Goal: Information Seeking & Learning: Learn about a topic

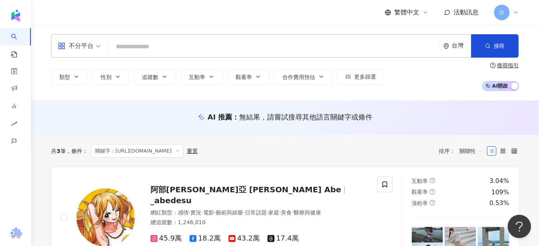
scroll to position [106, 0]
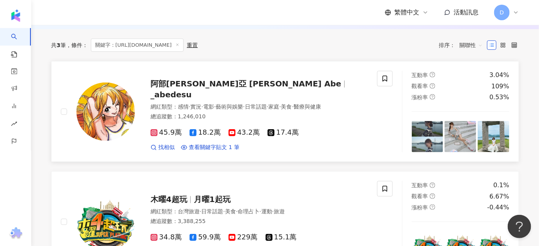
click at [112, 107] on img at bounding box center [105, 112] width 58 height 58
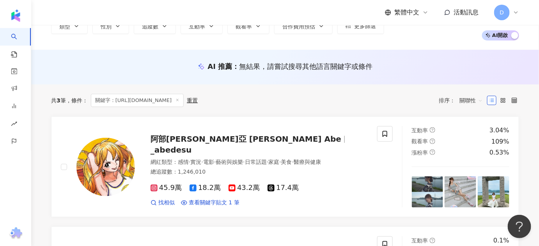
scroll to position [0, 0]
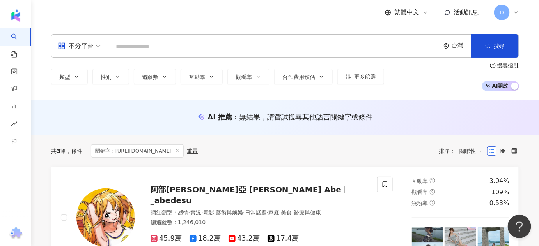
click at [155, 44] on input "search" at bounding box center [273, 46] width 325 height 15
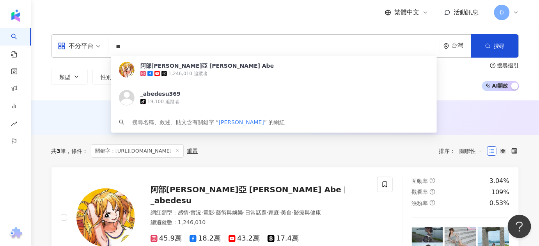
type input "*"
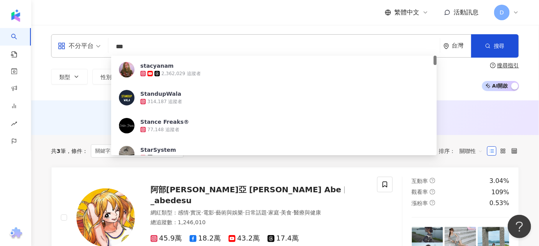
drag, startPoint x: 153, startPoint y: 46, endPoint x: 80, endPoint y: 45, distance: 72.9
click at [80, 45] on div "不分平台 *** 台灣 搜尋 c099e544-1e90-4918-8b2b-234fb06d6367 stacyanam 2,362,029 追蹤者 Sta…" at bounding box center [285, 45] width 468 height 23
paste input "**********"
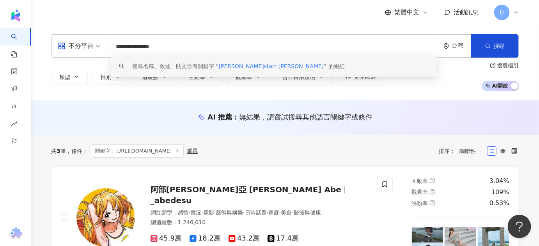
drag, startPoint x: 138, startPoint y: 47, endPoint x: 110, endPoint y: 49, distance: 28.5
click at [110, 49] on div "**********" at bounding box center [285, 45] width 468 height 23
type input "**********"
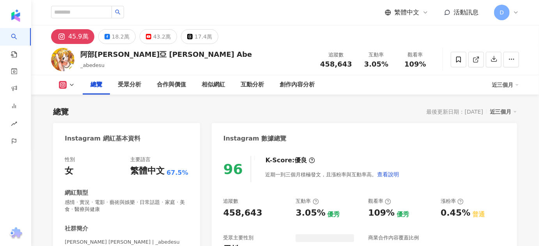
scroll to position [106, 0]
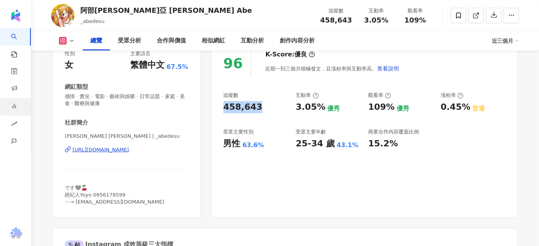
drag, startPoint x: 222, startPoint y: 108, endPoint x: 25, endPoint y: 103, distance: 197.2
click at [269, 114] on div "96 K-Score : 優良 近期一到三個月積極發文，且漲粉率與互動率高。 查看說明 追蹤數 458,643 互動率 3.05% 優秀 觀看率 109% 優…" at bounding box center [364, 129] width 305 height 175
click at [225, 143] on div "男性" at bounding box center [231, 144] width 17 height 12
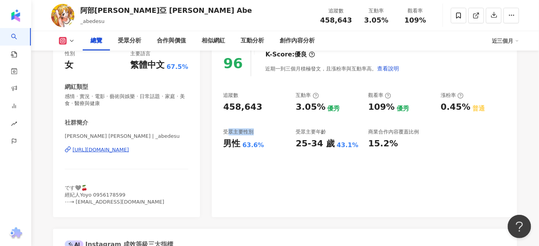
drag, startPoint x: 226, startPoint y: 134, endPoint x: 251, endPoint y: 135, distance: 25.4
click at [251, 135] on div "受眾主要性別" at bounding box center [238, 132] width 30 height 7
click at [253, 135] on div "受眾主要性別" at bounding box center [238, 132] width 30 height 7
click at [254, 133] on div "受眾主要性別" at bounding box center [255, 132] width 65 height 7
drag, startPoint x: 252, startPoint y: 133, endPoint x: 223, endPoint y: 132, distance: 28.5
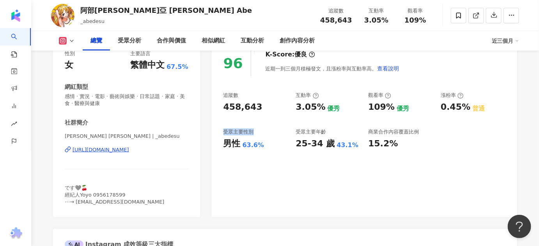
click at [223, 132] on div "受眾主要性別" at bounding box center [238, 132] width 30 height 7
copy div "受眾主要性別"
drag, startPoint x: 272, startPoint y: 145, endPoint x: 206, endPoint y: 145, distance: 66.3
copy div "男性 63.6%"
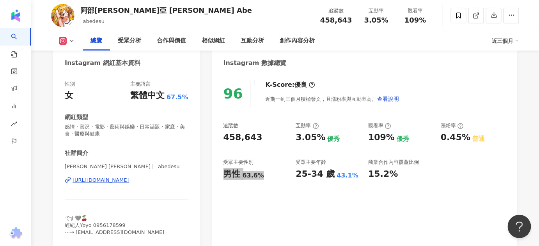
scroll to position [106, 0]
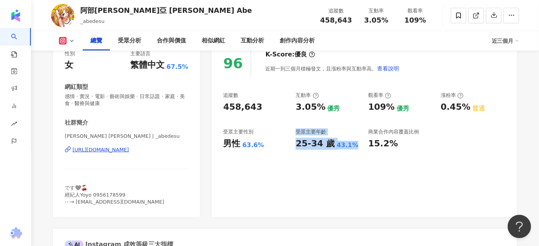
drag, startPoint x: 293, startPoint y: 131, endPoint x: 361, endPoint y: 145, distance: 69.3
click at [361, 145] on div "追蹤數 458,643 互動率 3.05% 優秀 觀看率 109% 優秀 漲粉率 0.45% 普通 受眾主要性別 男性 63.6% 受眾主要年齡 25-34 …" at bounding box center [364, 121] width 282 height 58
copy div "受眾主要年齡 25-34 歲 43.1%"
click at [301, 124] on div "追蹤數 458,643 互動率 3.05% 優秀 觀看率 109% 優秀 漲粉率 0.45% 普通 受眾主要性別 男性 63.6% 受眾主要年齡 25-34 …" at bounding box center [364, 121] width 282 height 58
click at [272, 102] on div "458,643" at bounding box center [255, 107] width 65 height 12
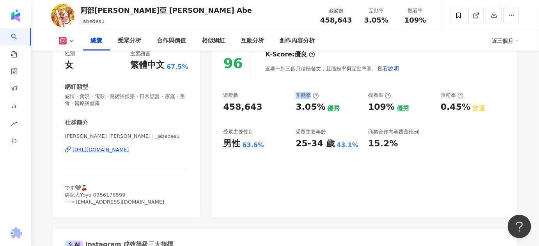
drag, startPoint x: 297, startPoint y: 96, endPoint x: 311, endPoint y: 96, distance: 13.6
click at [311, 96] on div "互動率" at bounding box center [306, 95] width 23 height 7
copy div "互動率"
click at [354, 118] on div "追蹤數 458,643 互動率 3.05% 優秀 觀看率 109% 優秀 漲粉率 0.45% 普通 受眾主要性別 男性 63.6% 受眾主要年齡 25-34 …" at bounding box center [364, 121] width 282 height 58
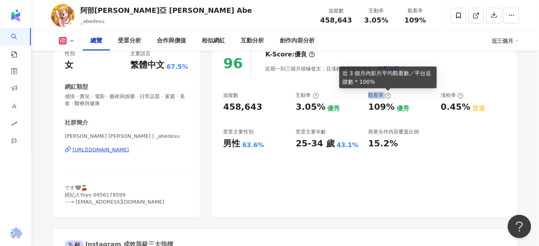
drag, startPoint x: 367, startPoint y: 99, endPoint x: 387, endPoint y: 98, distance: 19.9
click at [387, 98] on div "追蹤數 458,643 互動率 3.05% 優秀 觀看率 109% 優秀 漲粉率 0.45% 普通 受眾主要性別 男性 63.6% 受眾主要年齡 25-34 …" at bounding box center [364, 121] width 282 height 58
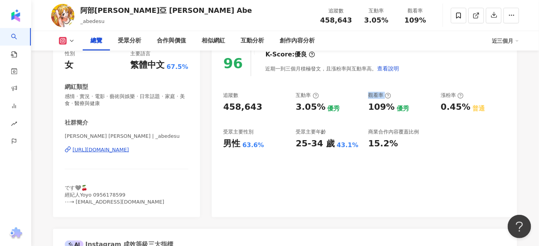
copy div "觀看率"
click at [319, 124] on div "追蹤數 458,643 互動率 3.05% 優秀 觀看率 109% 優秀 漲粉率 0.45% 普通 受眾主要性別 男性 63.6% 受眾主要年齡 25-34 …" at bounding box center [364, 121] width 282 height 58
drag, startPoint x: 294, startPoint y: 111, endPoint x: 321, endPoint y: 110, distance: 26.9
click at [321, 110] on div "追蹤數 458,643 互動率 3.05% 優秀 觀看率 109% 優秀 漲粉率 0.45% 普通 受眾主要性別 男性 63.6% 受眾主要年齡 25-34 …" at bounding box center [364, 121] width 282 height 58
copy div "3.05%"
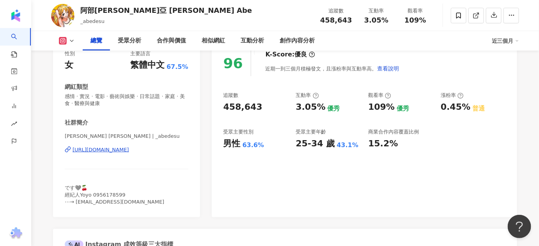
click at [386, 99] on div "觀看率 109% 優秀" at bounding box center [400, 102] width 65 height 21
drag, startPoint x: 364, startPoint y: 110, endPoint x: 388, endPoint y: 110, distance: 24.6
click at [388, 110] on div "追蹤數 458,643 互動率 3.05% 優秀 觀看率 109% 優秀 漲粉率 0.45% 普通 受眾主要性別 男性 63.6% 受眾主要年齡 25-34 …" at bounding box center [364, 121] width 282 height 58
click at [364, 109] on div "追蹤數 458,643 互動率 3.05% 優秀 觀看率 109% 優秀 漲粉率 0.45% 普通 受眾主要性別 男性 63.6% 受眾主要年齡 25-34 …" at bounding box center [364, 121] width 282 height 58
click at [367, 109] on div "追蹤數 458,643 互動率 3.05% 優秀 觀看率 109% 優秀 漲粉率 0.45% 普通 受眾主要性別 男性 63.6% 受眾主要年齡 25-34 …" at bounding box center [364, 121] width 282 height 58
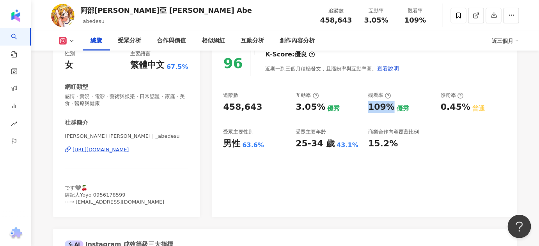
drag, startPoint x: 370, startPoint y: 108, endPoint x: 389, endPoint y: 107, distance: 19.1
click at [389, 107] on div "109%" at bounding box center [381, 107] width 27 height 12
copy div "109%"
click at [129, 151] on div "https://www.instagram.com/_abedesu/" at bounding box center [100, 150] width 57 height 7
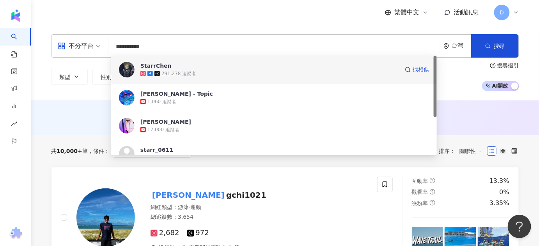
click at [164, 66] on div "StarrChen" at bounding box center [155, 66] width 31 height 8
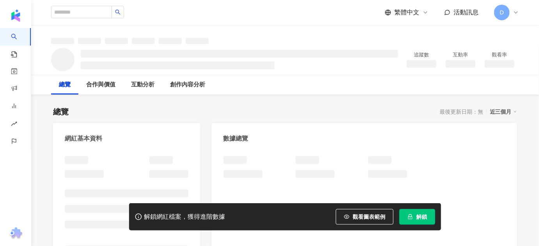
click at [410, 217] on icon "lock" at bounding box center [410, 217] width 4 height 5
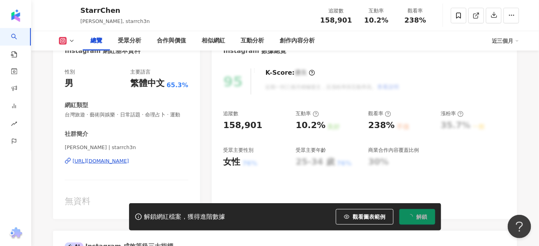
scroll to position [106, 0]
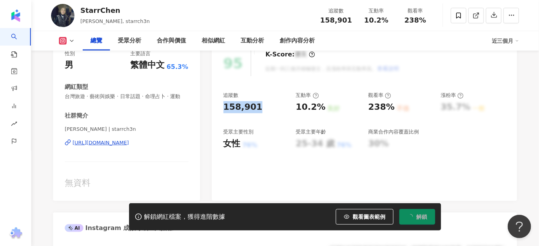
drag, startPoint x: 223, startPoint y: 105, endPoint x: 255, endPoint y: 108, distance: 31.8
click at [255, 108] on div "158,901" at bounding box center [242, 107] width 39 height 12
copy div "158,901"
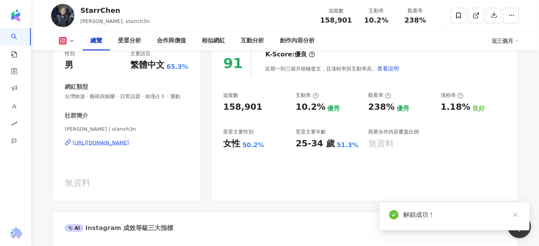
click at [260, 145] on div "女性 50.2%" at bounding box center [255, 144] width 65 height 12
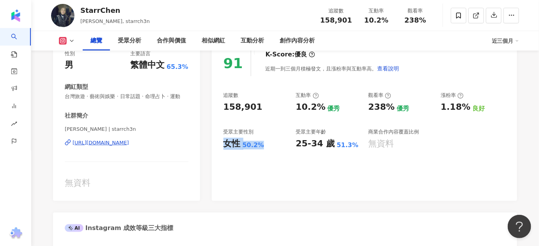
click at [300, 153] on div "91 K-Score : 優良 近期一到三個月積極發文，且漲粉率與互動率高。 查看說明 追蹤數 158,901 互動率 10.2% 優秀 觀看率 238% 優…" at bounding box center [364, 121] width 305 height 159
drag, startPoint x: 297, startPoint y: 137, endPoint x: 351, endPoint y: 142, distance: 54.4
click at [351, 142] on div "受眾主要年齡 25-34 歲 51.3%" at bounding box center [327, 139] width 65 height 21
copy div "25-34 歲 51.3%"
click at [323, 104] on div "10.2% 優秀" at bounding box center [327, 107] width 65 height 12
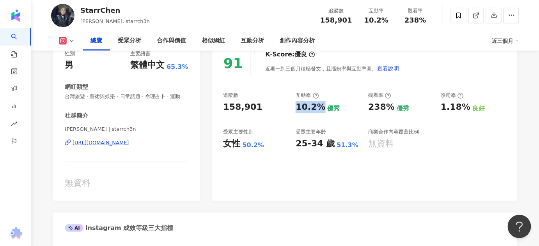
drag, startPoint x: 292, startPoint y: 105, endPoint x: 320, endPoint y: 107, distance: 28.5
click at [320, 107] on div "追蹤數 158,901 互動率 10.2% 優秀 觀看率 238% 優秀 漲粉率 1.18% 良好 受眾主要性別 女性 50.2% 受眾主要年齡 25-34 …" at bounding box center [364, 121] width 282 height 58
copy div "10.2%"
click at [376, 111] on div "238%" at bounding box center [381, 107] width 27 height 12
drag, startPoint x: 368, startPoint y: 111, endPoint x: 390, endPoint y: 109, distance: 22.7
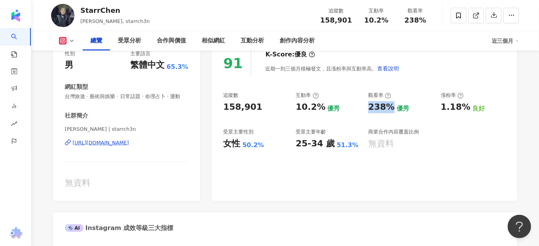
click at [390, 109] on div "238%" at bounding box center [381, 107] width 27 height 12
copy div "238%"
drag, startPoint x: 257, startPoint y: 110, endPoint x: 223, endPoint y: 109, distance: 33.9
click at [223, 109] on div "158,901" at bounding box center [255, 107] width 65 height 12
copy div "158,901"
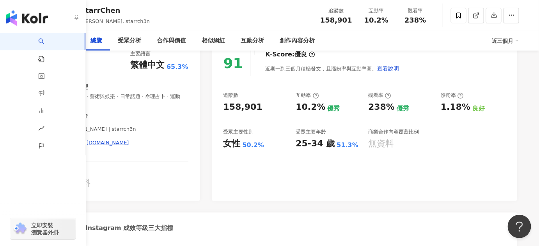
click at [53, 186] on div "性別 男 主要語言 繁體中文 65.3% 網紅類型 台灣旅遊 · 藝術與娛樂 · 日常話題 · 命理占卜 · 運動 社群簡介 Starr Chen | sta…" at bounding box center [126, 121] width 147 height 159
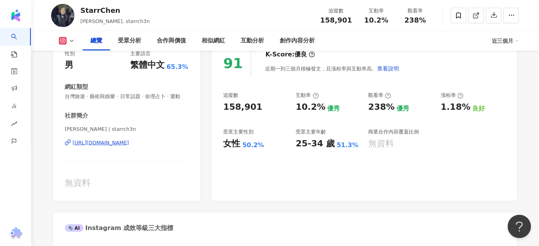
click at [129, 147] on div "https://www.instagram.com/starrch3n/" at bounding box center [100, 143] width 57 height 7
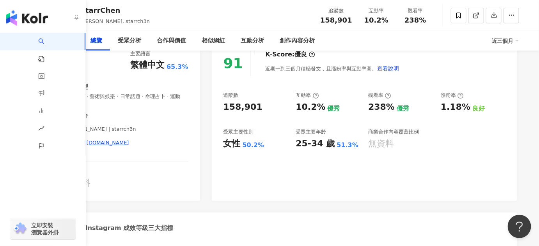
click at [38, 37] on link "AI 找網紅" at bounding box center [46, 48] width 16 height 30
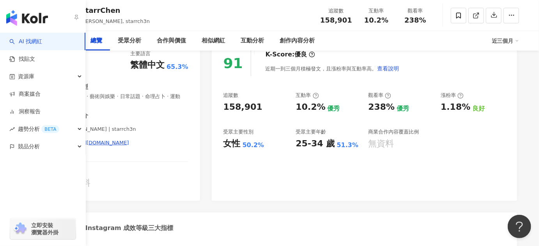
click at [42, 40] on link "AI 找網紅" at bounding box center [25, 42] width 33 height 8
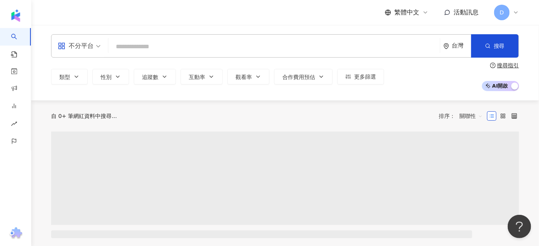
click at [146, 39] on input "search" at bounding box center [273, 46] width 325 height 15
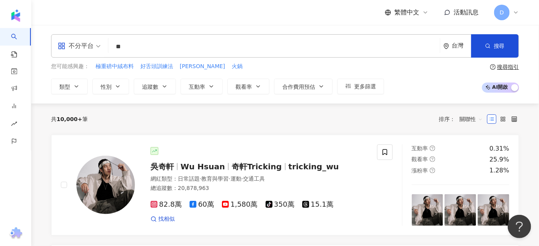
type input "**"
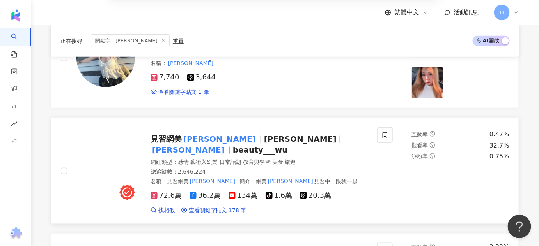
scroll to position [177, 0]
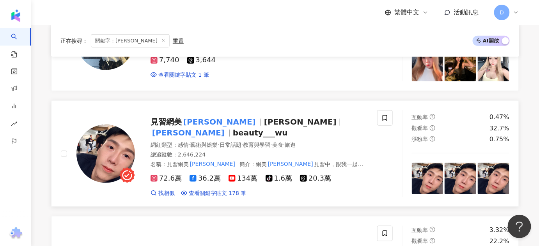
click at [196, 125] on mark "小吳" at bounding box center [220, 122] width 76 height 12
click at [161, 40] on icon at bounding box center [163, 41] width 4 height 4
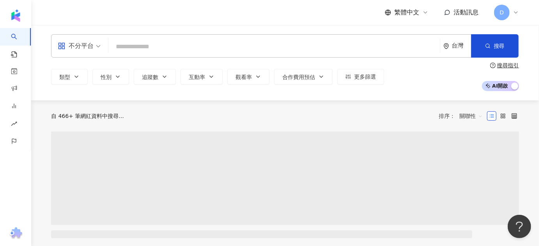
click at [128, 42] on input "search" at bounding box center [273, 46] width 325 height 15
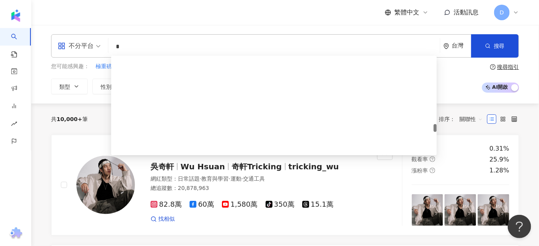
scroll to position [1098, 0]
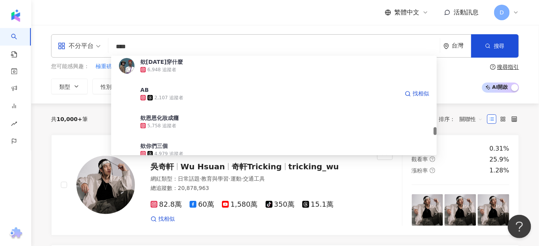
type input "****"
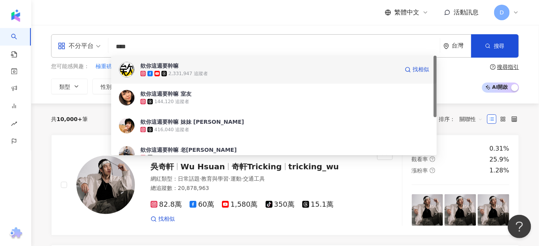
click at [189, 69] on span "欸你這週要幹嘛" at bounding box center [269, 66] width 258 height 8
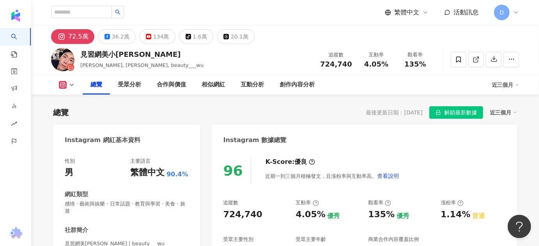
click at [64, 87] on icon at bounding box center [63, 85] width 8 height 8
click at [90, 84] on div "總覽" at bounding box center [96, 84] width 12 height 9
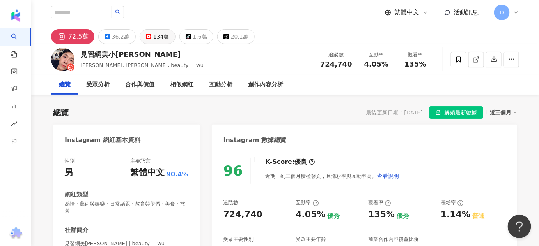
click at [158, 39] on div "134萬" at bounding box center [161, 36] width 16 height 11
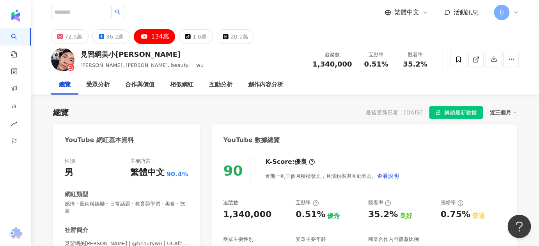
scroll to position [71, 0]
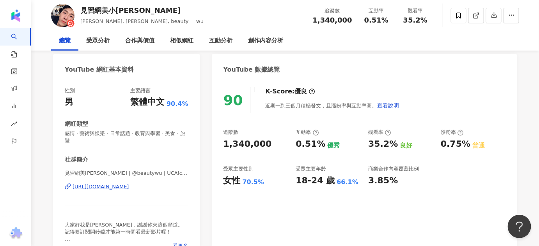
click at [222, 144] on div "90 K-Score : 優良 近期一到三個月積極發文，且漲粉率與互動率高。 查看說明 追蹤數 1,340,000 互動率 0.51% 優秀 觀看率 35.2…" at bounding box center [364, 171] width 305 height 182
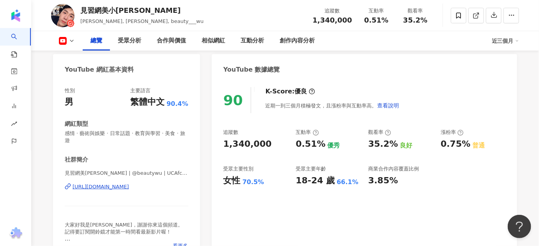
click at [261, 184] on div "70.5%" at bounding box center [253, 182] width 22 height 9
drag, startPoint x: 260, startPoint y: 184, endPoint x: 227, endPoint y: 183, distance: 33.1
click at [227, 183] on div "女性 70.5%" at bounding box center [255, 181] width 65 height 12
copy div "女性 70.5%"
drag, startPoint x: 380, startPoint y: 157, endPoint x: 369, endPoint y: 172, distance: 18.9
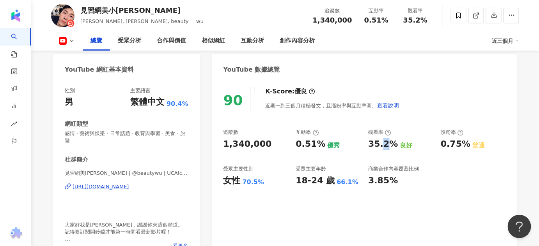
click at [377, 163] on div "追蹤數 1,340,000 互動率 0.51% 優秀 觀看率 35.2% 良好 漲粉率 0.75% 普通 受眾主要性別 女性 70.5% 受眾主要年齡 18-…" at bounding box center [364, 158] width 282 height 58
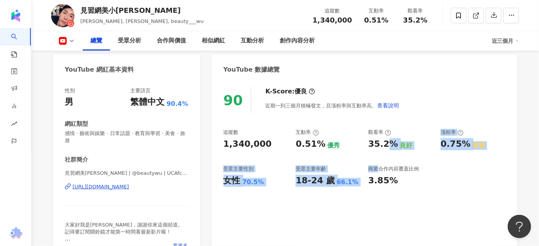
click at [306, 188] on div "90 K-Score : 優良 近期一到三個月積極發文，且漲粉率與互動率高。 查看說明 追蹤數 1,340,000 互動率 0.51% 優秀 觀看率 35.2…" at bounding box center [364, 171] width 305 height 182
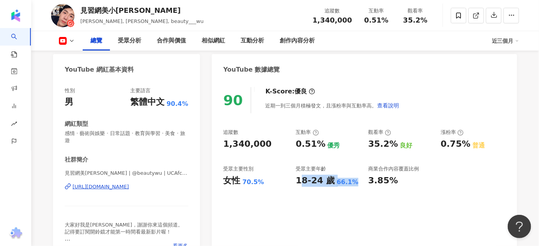
drag, startPoint x: 299, startPoint y: 184, endPoint x: 351, endPoint y: 182, distance: 52.3
click at [351, 182] on div "18-24 歲 66.1%" at bounding box center [327, 181] width 65 height 12
click at [343, 184] on div "66.1%" at bounding box center [348, 182] width 22 height 9
click at [349, 182] on div "66.1%" at bounding box center [348, 182] width 22 height 9
drag, startPoint x: 339, startPoint y: 182, endPoint x: 293, endPoint y: 182, distance: 45.6
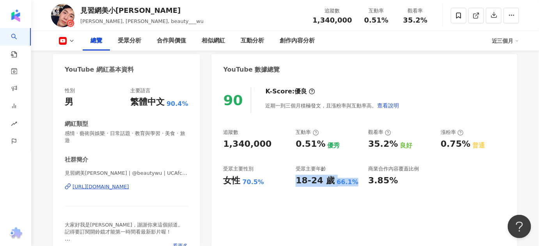
click at [293, 182] on div "追蹤數 1,340,000 互動率 0.51% 優秀 觀看率 35.2% 良好 漲粉率 0.75% 普通 受眾主要性別 女性 70.5% 受眾主要年齡 18-…" at bounding box center [364, 158] width 282 height 58
copy div "18-24 歲 66.1%"
click at [345, 98] on div "近期一到三個月積極發文，且漲粉率與互動率高。 查看說明" at bounding box center [332, 106] width 134 height 16
drag, startPoint x: 298, startPoint y: 148, endPoint x: 320, endPoint y: 147, distance: 22.3
click at [320, 147] on div "0.51%" at bounding box center [310, 144] width 30 height 12
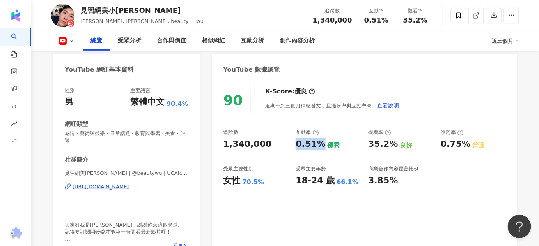
copy div "0.51%"
drag, startPoint x: 328, startPoint y: 167, endPoint x: 348, endPoint y: 153, distance: 24.1
click at [329, 166] on div "受眾主要年齡" at bounding box center [327, 169] width 65 height 7
drag, startPoint x: 361, startPoint y: 147, endPoint x: 393, endPoint y: 145, distance: 31.7
click at [393, 145] on div "追蹤數 1,340,000 互動率 0.51% 優秀 觀看率 35.2% 良好 漲粉率 0.75% 普通 受眾主要性別 女性 70.5% 受眾主要年齡 18-…" at bounding box center [364, 158] width 282 height 58
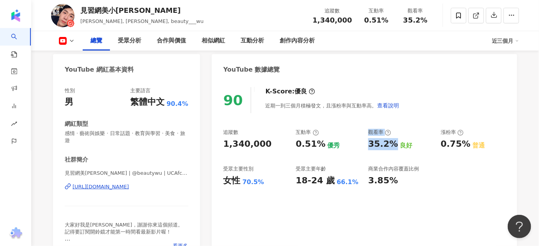
click at [393, 145] on div "35.2%" at bounding box center [383, 144] width 30 height 12
drag, startPoint x: 394, startPoint y: 145, endPoint x: 367, endPoint y: 145, distance: 26.9
click at [367, 145] on div "追蹤數 1,340,000 互動率 0.51% 優秀 觀看率 35.2% 良好 漲粉率 0.75% 普通 受眾主要性別 女性 70.5% 受眾主要年齡 18-…" at bounding box center [364, 158] width 282 height 58
copy div "35.2%"
click at [129, 188] on div "https://www.youtube.com/channel/UCAfcy122TZHqDQMMAwfbvBQ" at bounding box center [100, 187] width 57 height 7
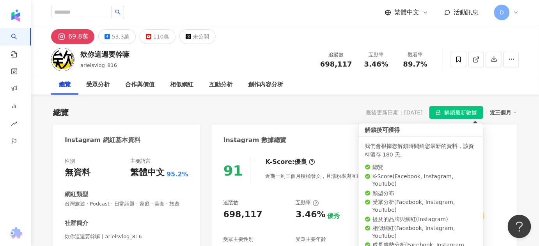
click at [464, 114] on span "解鎖最新數據" at bounding box center [460, 113] width 33 height 12
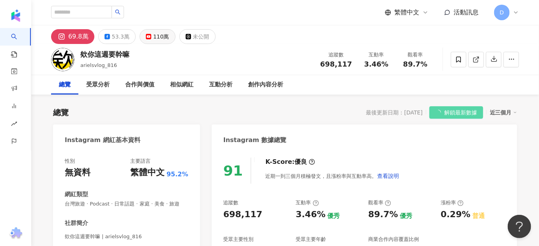
click at [153, 39] on div "110萬" at bounding box center [161, 36] width 16 height 11
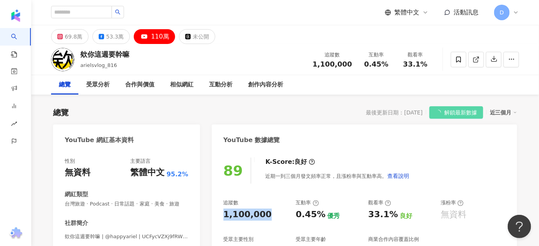
drag, startPoint x: 218, startPoint y: 217, endPoint x: 2, endPoint y: 34, distance: 283.6
click at [268, 217] on div "89 K-Score : 良好 近期一到三個月發文頻率正常，且漲粉率與互動率高。 查看說明 追蹤數 1,100,000 互動率 0.45% 優秀 觀看率 33…" at bounding box center [364, 237] width 305 height 175
copy div "1,100,000"
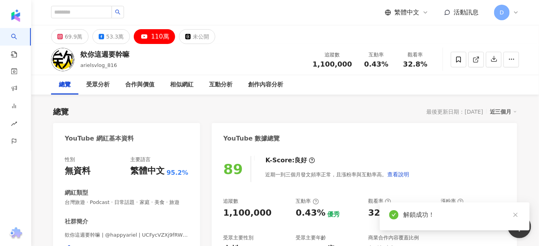
scroll to position [106, 0]
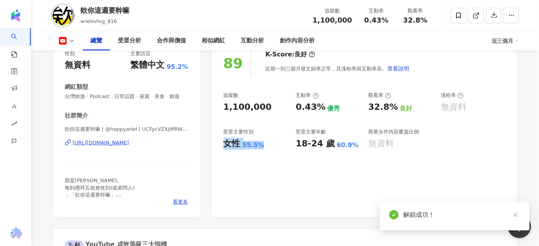
drag, startPoint x: 226, startPoint y: 147, endPoint x: 262, endPoint y: 145, distance: 36.7
click at [262, 145] on div "女性 55.5%" at bounding box center [255, 144] width 65 height 12
copy div "女性 55.5%"
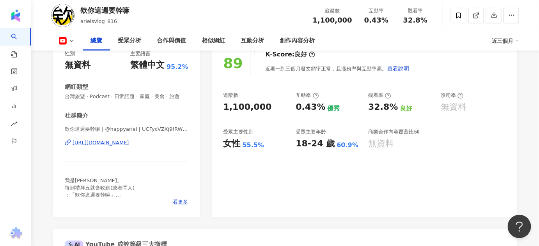
click at [286, 134] on div "受眾主要性別" at bounding box center [255, 132] width 65 height 7
drag, startPoint x: 292, startPoint y: 147, endPoint x: 339, endPoint y: 146, distance: 47.6
click at [339, 146] on div "追蹤數 1,100,000 互動率 0.43% 優秀 觀看率 32.8% 良好 漲粉率 無資料 受眾主要性別 女性 55.5% 受眾主要年齡 18-24 歲 …" at bounding box center [364, 121] width 282 height 58
click at [342, 146] on div "60.9%" at bounding box center [348, 145] width 22 height 9
drag, startPoint x: 351, startPoint y: 146, endPoint x: 295, endPoint y: 145, distance: 55.7
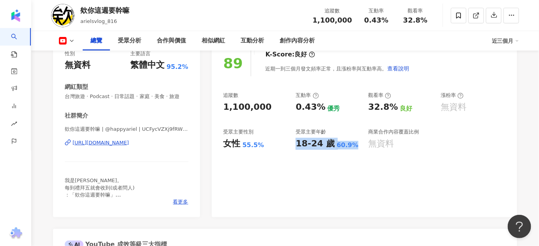
click at [295, 145] on div "追蹤數 1,100,000 互動率 0.43% 優秀 觀看率 32.8% 良好 漲粉率 無資料 受眾主要性別 女性 55.5% 受眾主要年齡 18-24 歲 …" at bounding box center [364, 121] width 282 height 58
copy div "18-24 歲 60.9%"
click at [294, 152] on div "89 K-Score : 良好 近期一到三個月發文頻率正常，且漲粉率與互動率高。 查看說明 追蹤數 1,100,000 互動率 0.43% 優秀 觀看率 32…" at bounding box center [364, 129] width 305 height 175
drag, startPoint x: 293, startPoint y: 110, endPoint x: 322, endPoint y: 107, distance: 29.0
click at [322, 107] on div "追蹤數 1,100,000 互動率 0.43% 優秀 觀看率 32.8% 良好 漲粉率 無資料 受眾主要性別 女性 55.5% 受眾主要年齡 18-24 歲 …" at bounding box center [364, 121] width 282 height 58
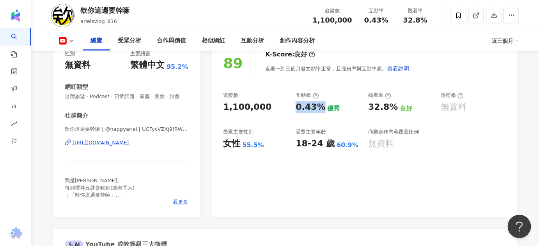
copy div "0.43%"
drag, startPoint x: 408, startPoint y: 113, endPoint x: 351, endPoint y: 121, distance: 57.9
click at [408, 113] on div "良好" at bounding box center [406, 108] width 12 height 9
click at [361, 108] on div "追蹤數 1,100,000 互動率 0.43% 優秀 觀看率 32.8% 良好 漲粉率 無資料 受眾主要性別 女性 55.5% 受眾主要年齡 18-24 歲 …" at bounding box center [364, 121] width 282 height 58
drag, startPoint x: 367, startPoint y: 107, endPoint x: 393, endPoint y: 106, distance: 25.4
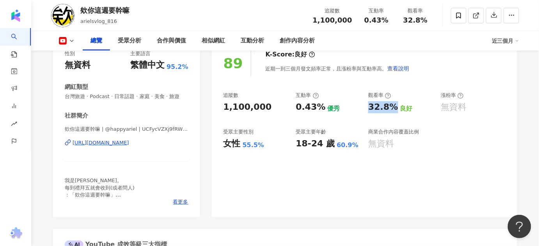
click at [393, 106] on div "追蹤數 1,100,000 互動率 0.43% 優秀 觀看率 32.8% 良好 漲粉率 無資料 受眾主要性別 女性 55.5% 受眾主要年齡 18-24 歲 …" at bounding box center [364, 121] width 282 height 58
copy div "32.8%"
click at [129, 147] on div "[URL][DOMAIN_NAME]" at bounding box center [100, 143] width 57 height 7
